Goal: Transaction & Acquisition: Subscribe to service/newsletter

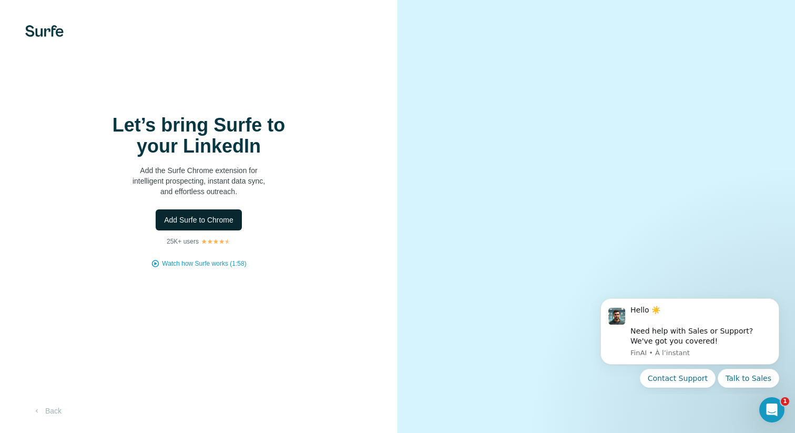
click at [231, 223] on span "Add Surfe to Chrome" at bounding box center [198, 220] width 69 height 11
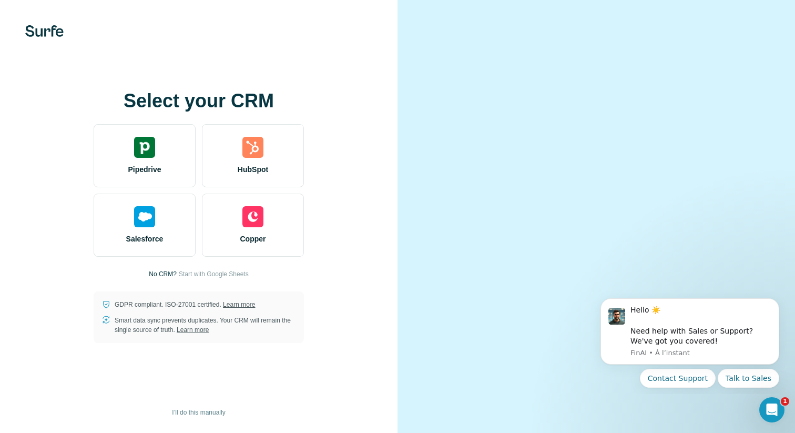
click at [397, 108] on div at bounding box center [595, 216] width 397 height 433
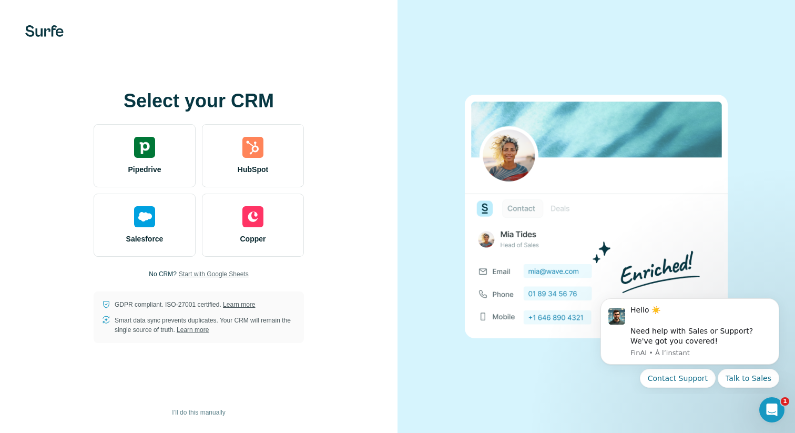
click at [205, 270] on span "Start with Google Sheets" at bounding box center [214, 273] width 70 height 9
